Goal: Check status: Check status

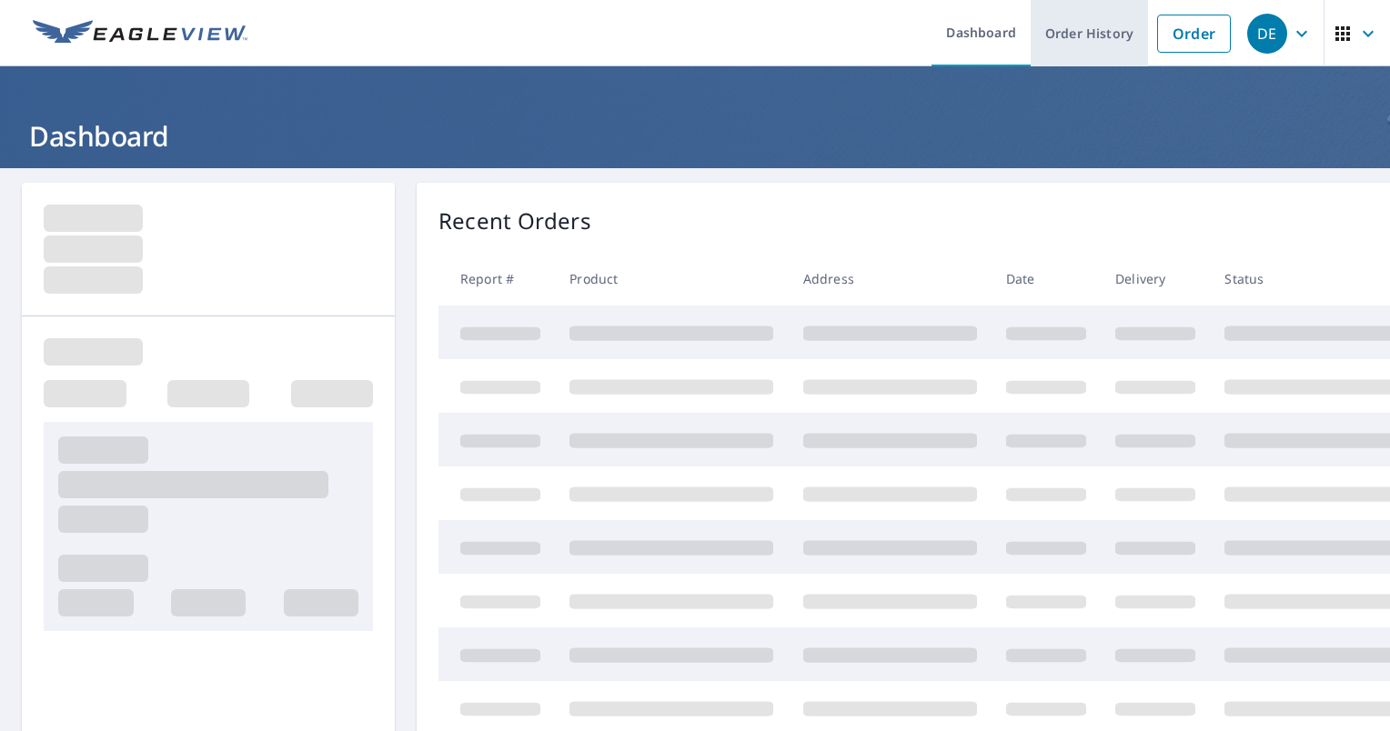
click at [689, 30] on link "Order History" at bounding box center [1088, 33] width 117 height 66
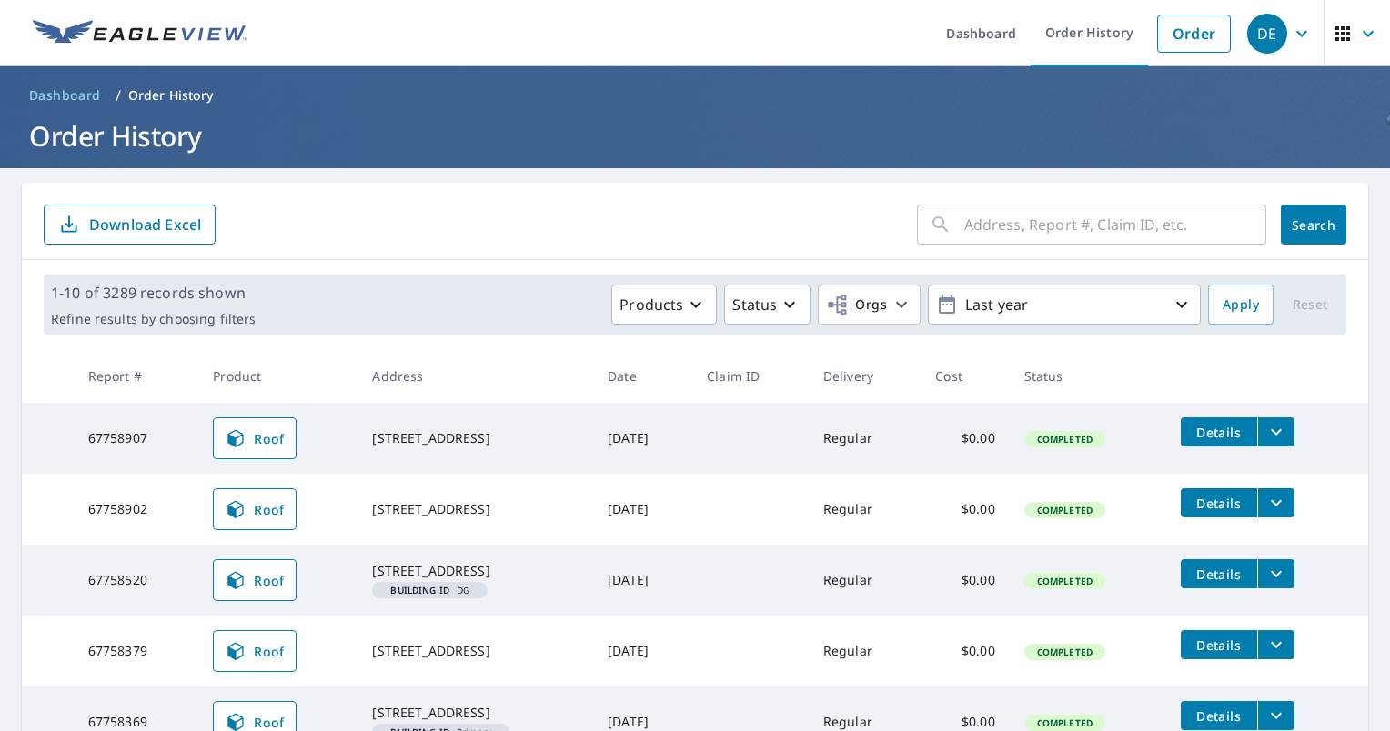
click at [689, 230] on input "text" at bounding box center [1115, 224] width 302 height 51
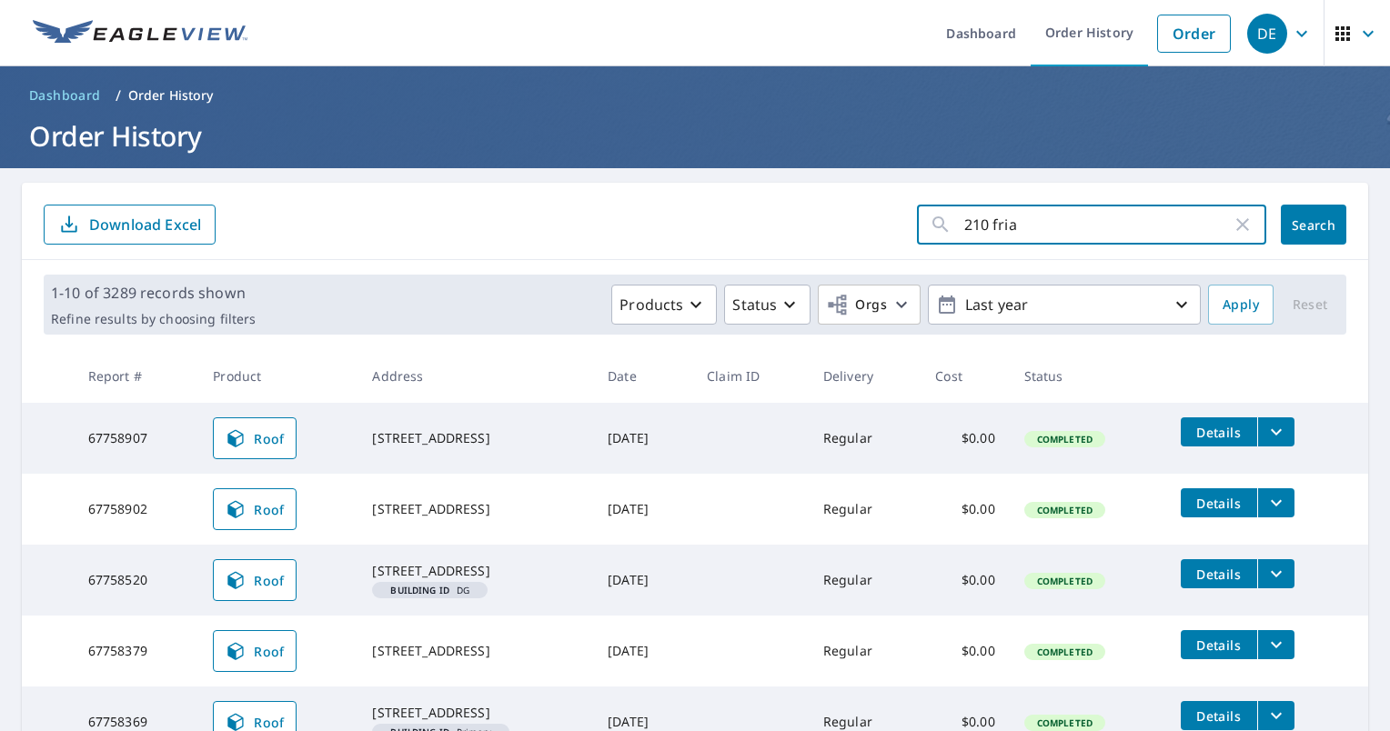
type input "210 friar"
click button "Search" at bounding box center [1312, 225] width 65 height 40
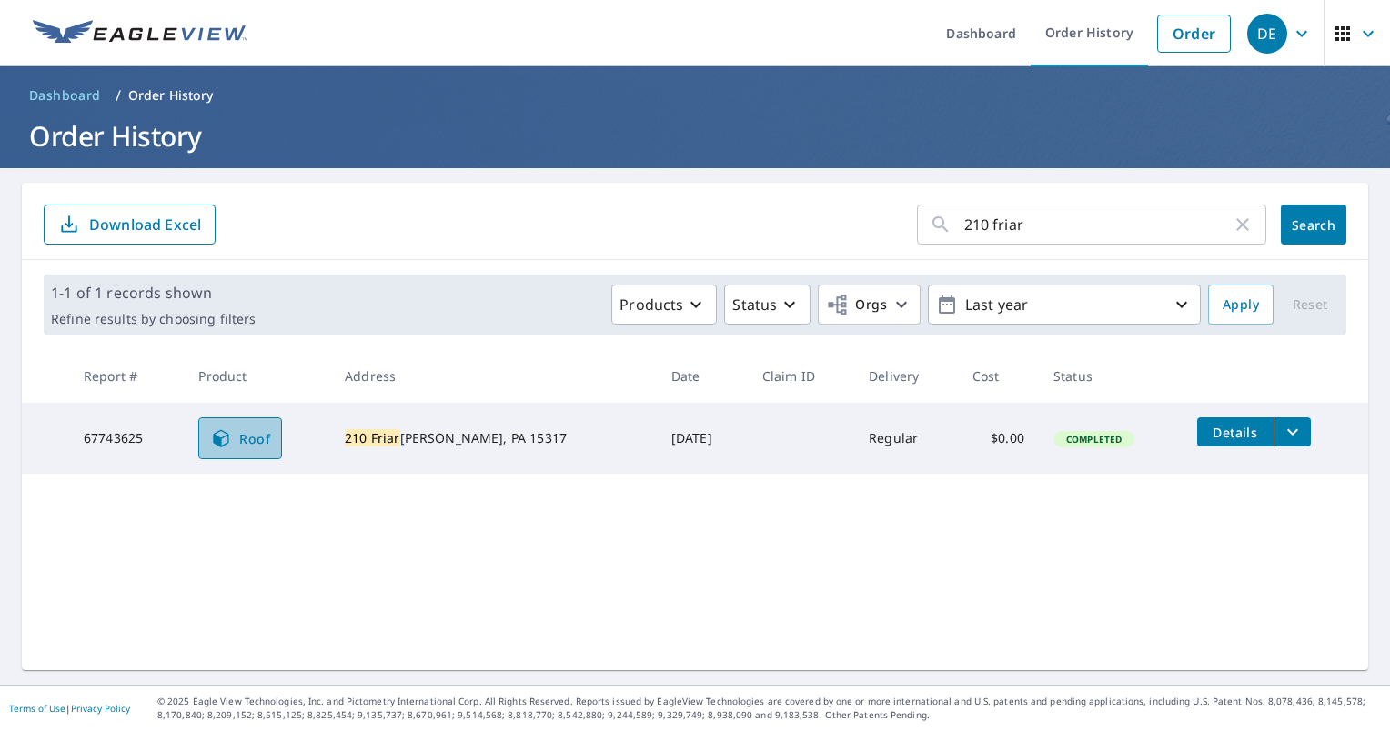
click at [270, 436] on span "Roof" at bounding box center [240, 438] width 60 height 22
